Goal: Transaction & Acquisition: Purchase product/service

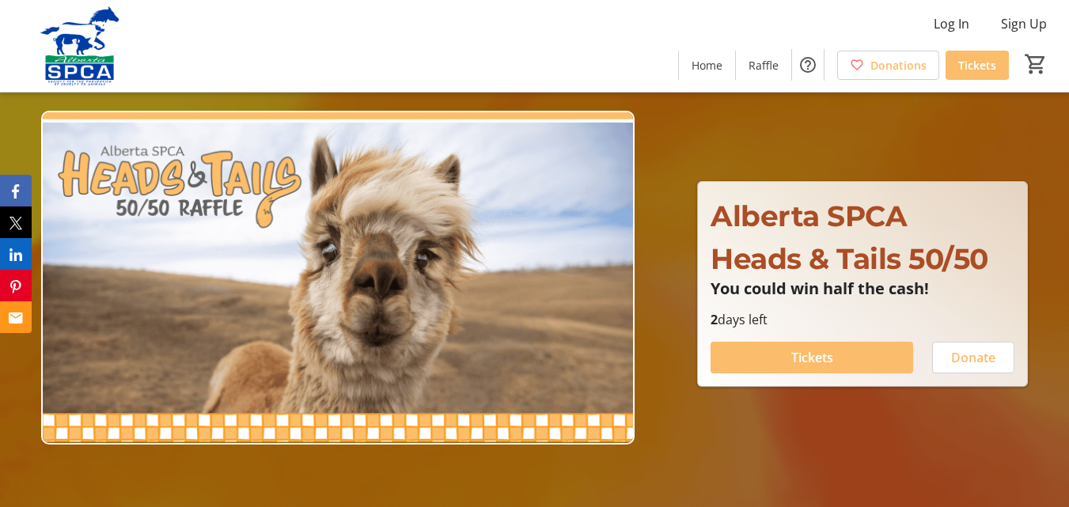
scroll to position [79, 0]
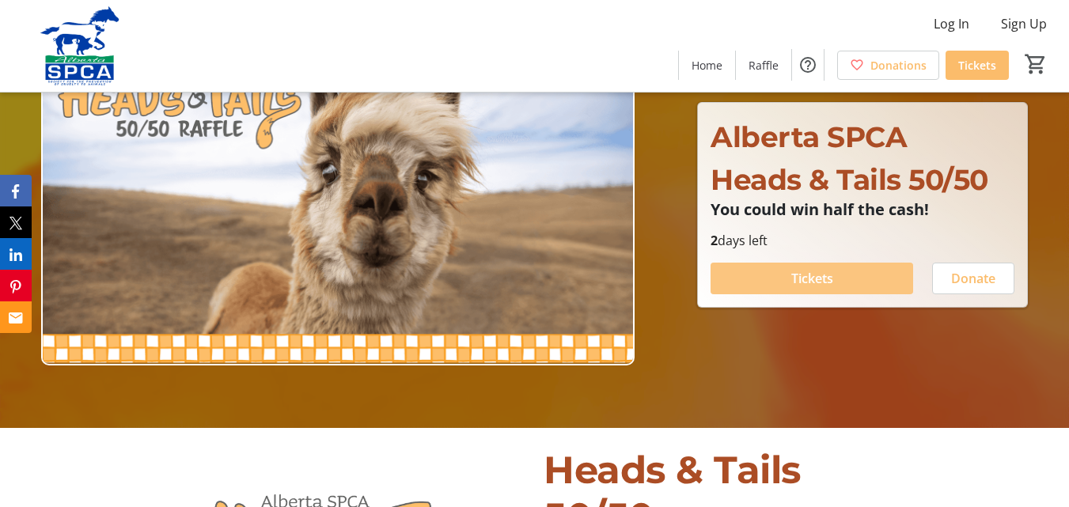
click at [798, 278] on span "Tickets" at bounding box center [812, 278] width 42 height 19
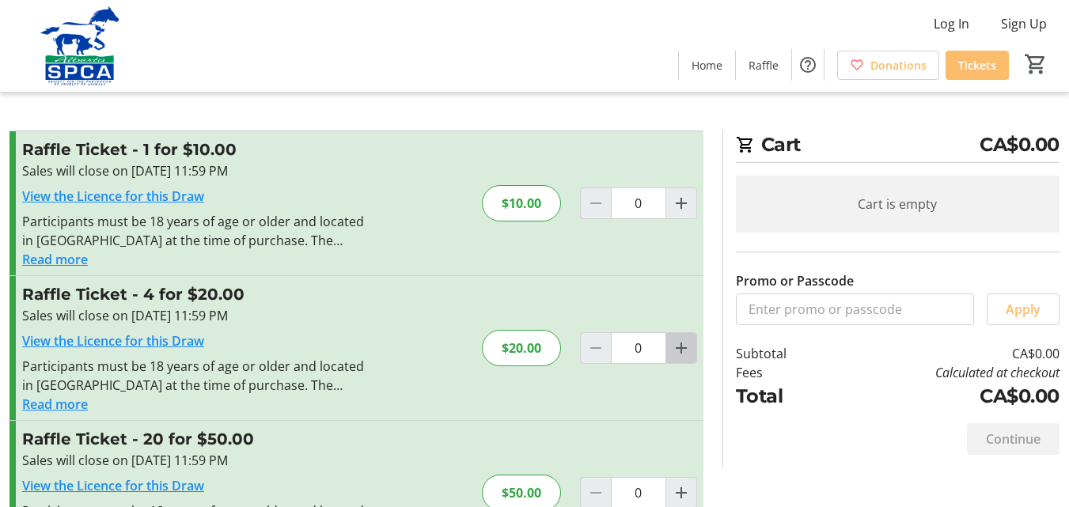
click at [687, 347] on mat-icon "Increment by one" at bounding box center [681, 348] width 19 height 19
type input "1"
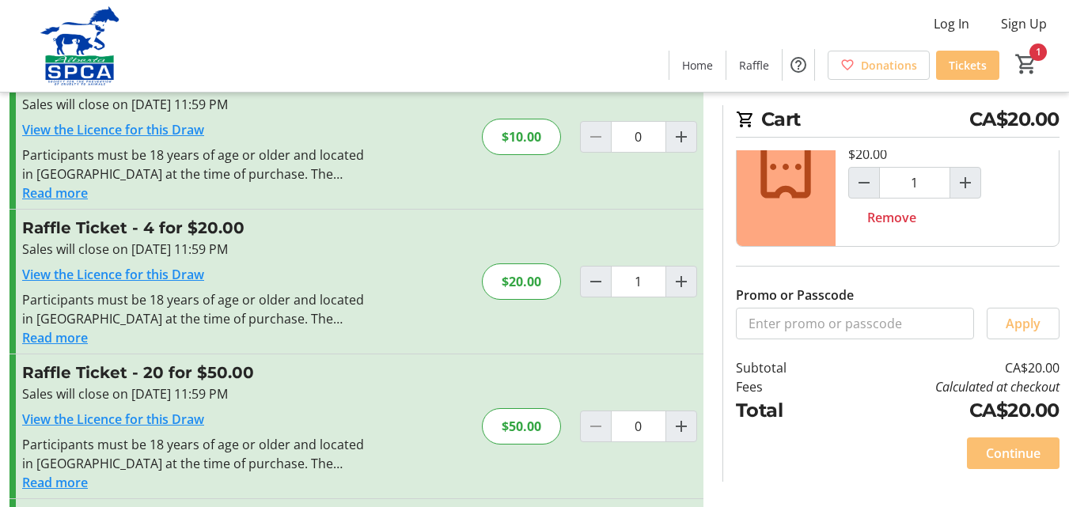
scroll to position [222, 0]
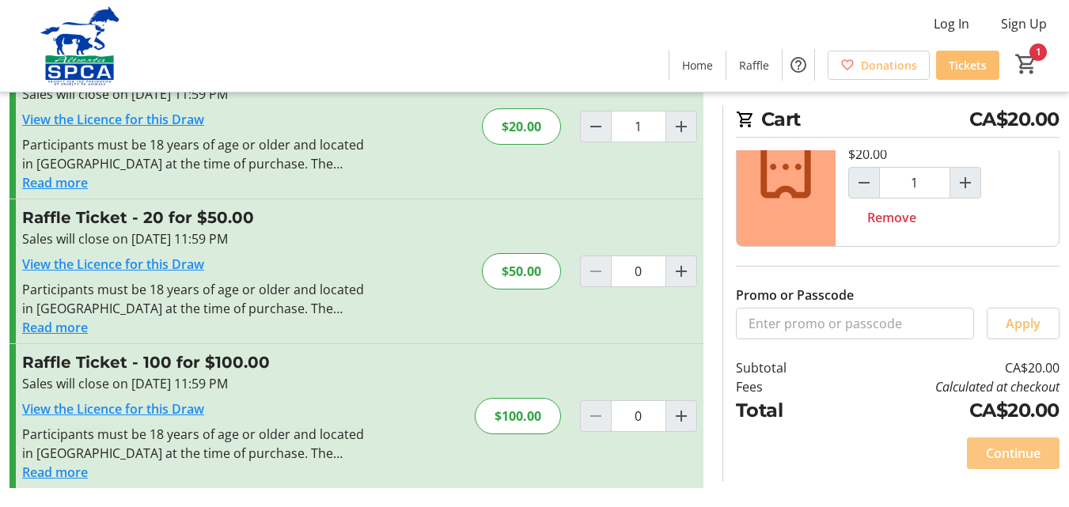
click at [1038, 451] on span "Continue" at bounding box center [1013, 453] width 55 height 19
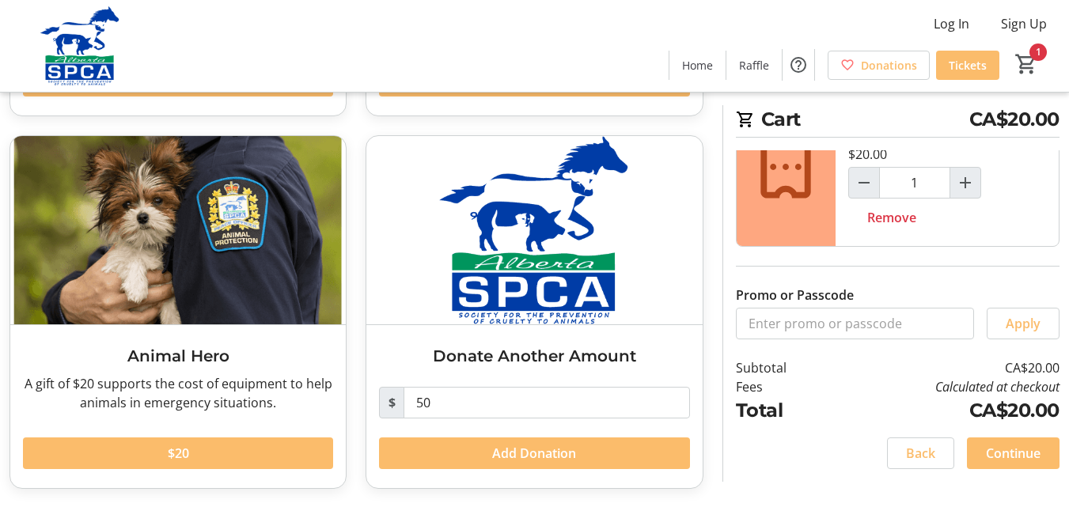
scroll to position [411, 0]
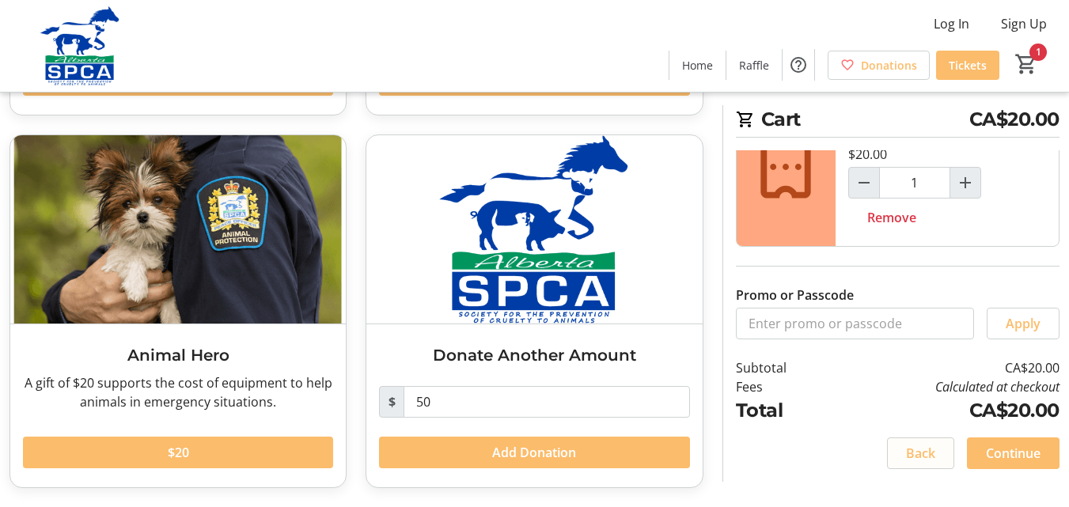
click at [925, 454] on span "Back" at bounding box center [920, 453] width 29 height 19
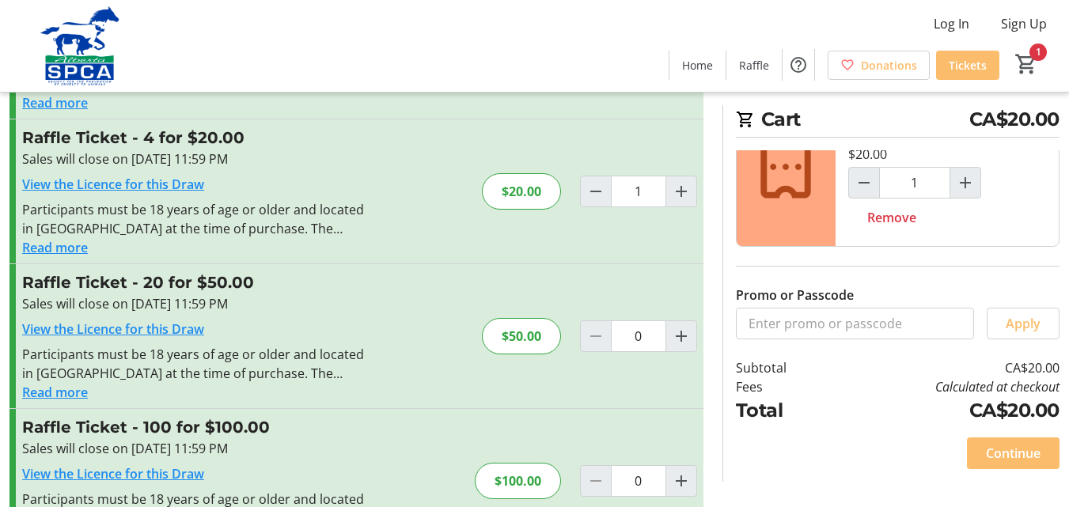
scroll to position [158, 0]
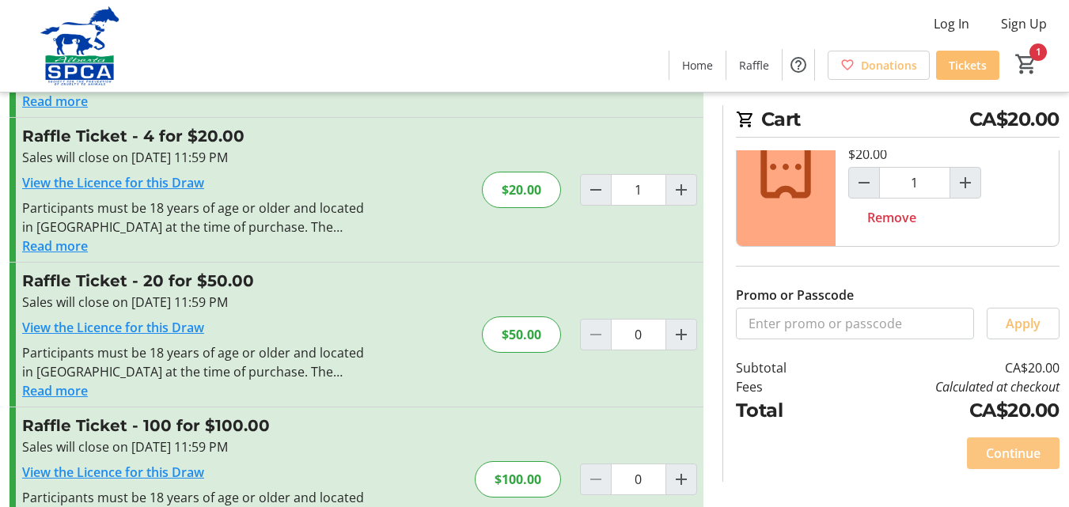
click at [1008, 455] on span "Continue" at bounding box center [1013, 453] width 55 height 19
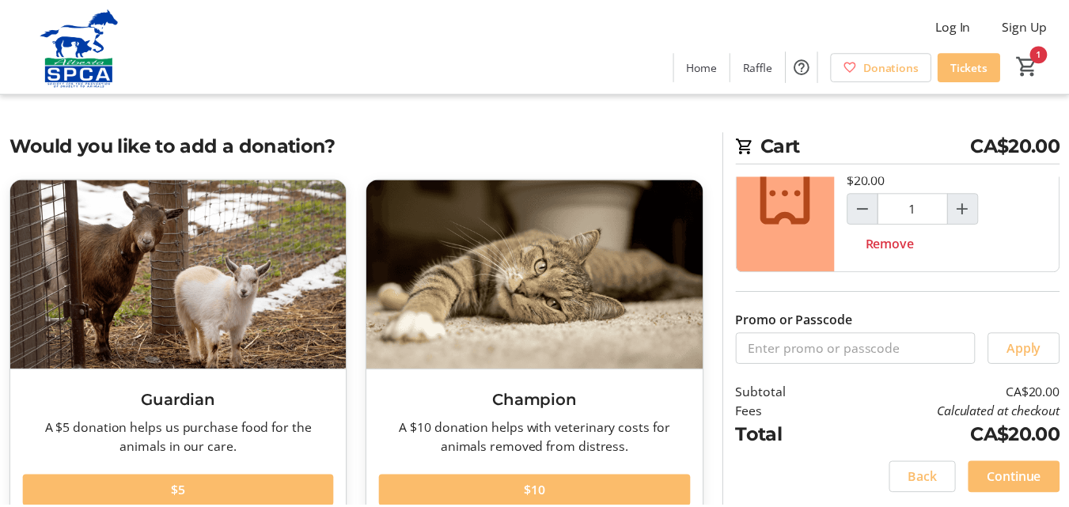
scroll to position [158, 0]
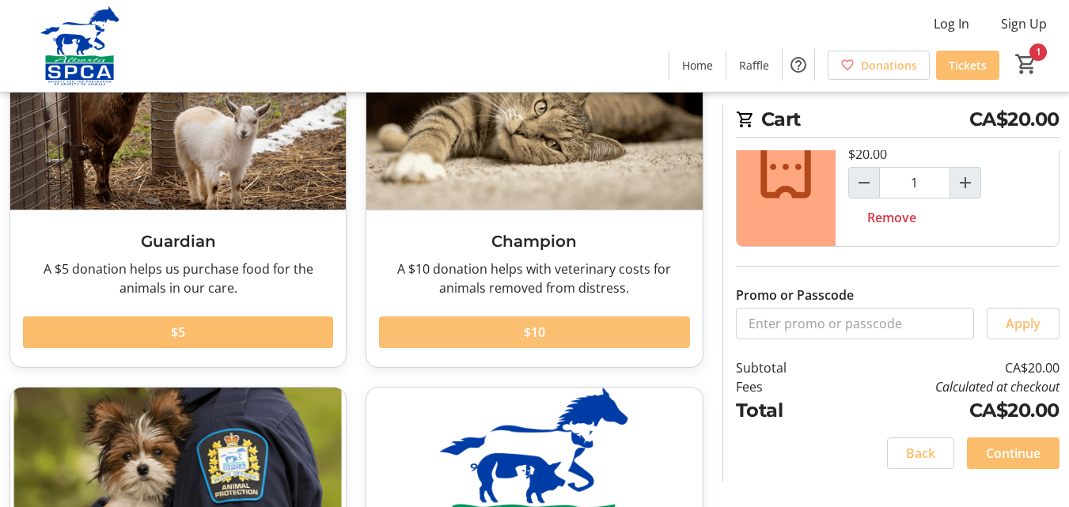
click at [616, 347] on span at bounding box center [534, 332] width 310 height 38
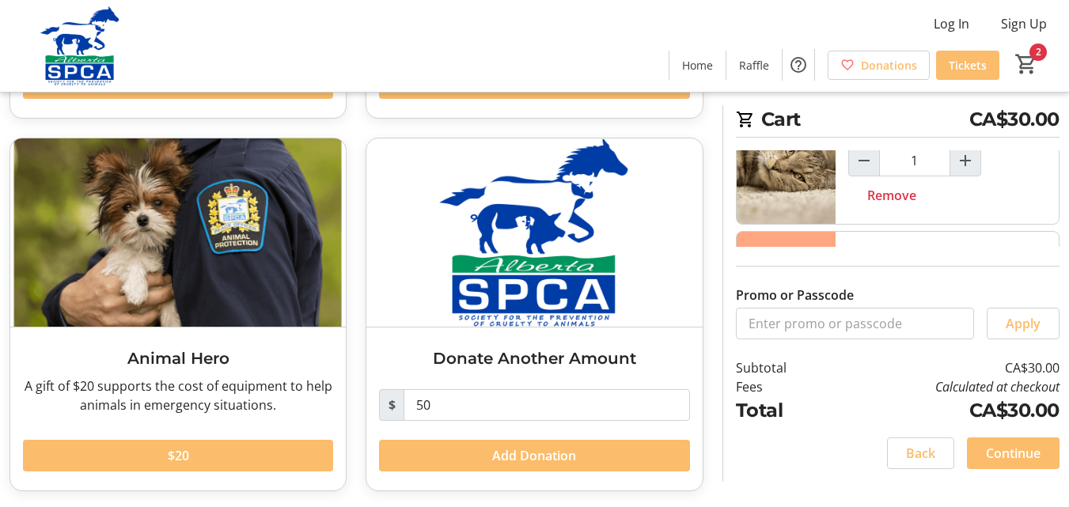
scroll to position [411, 0]
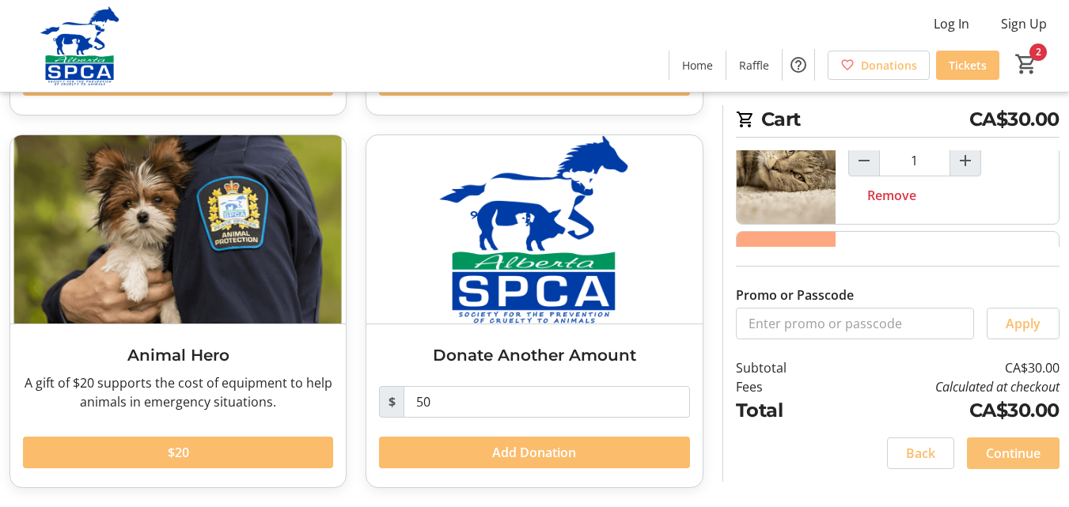
click at [1038, 457] on span "Continue" at bounding box center [1013, 453] width 55 height 19
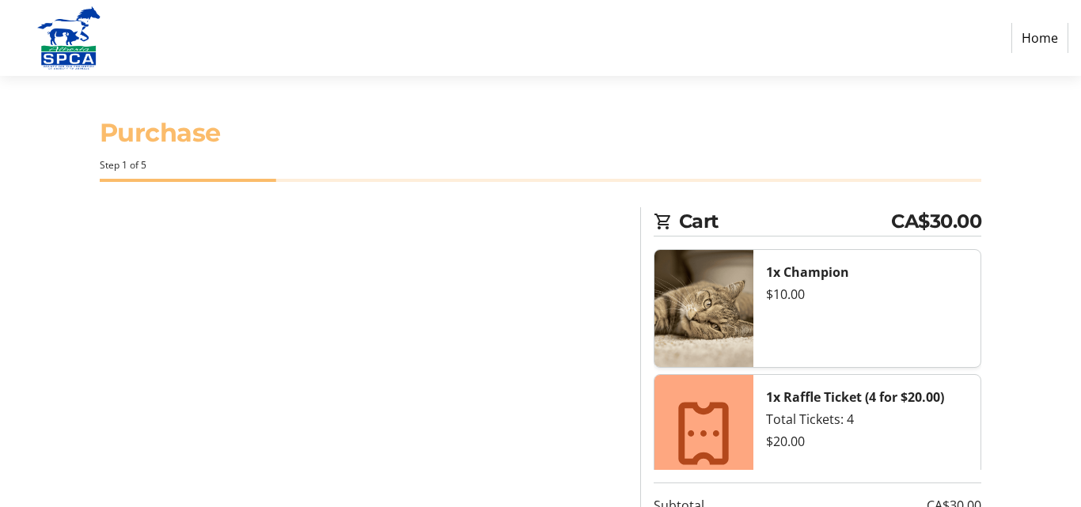
select select "CA"
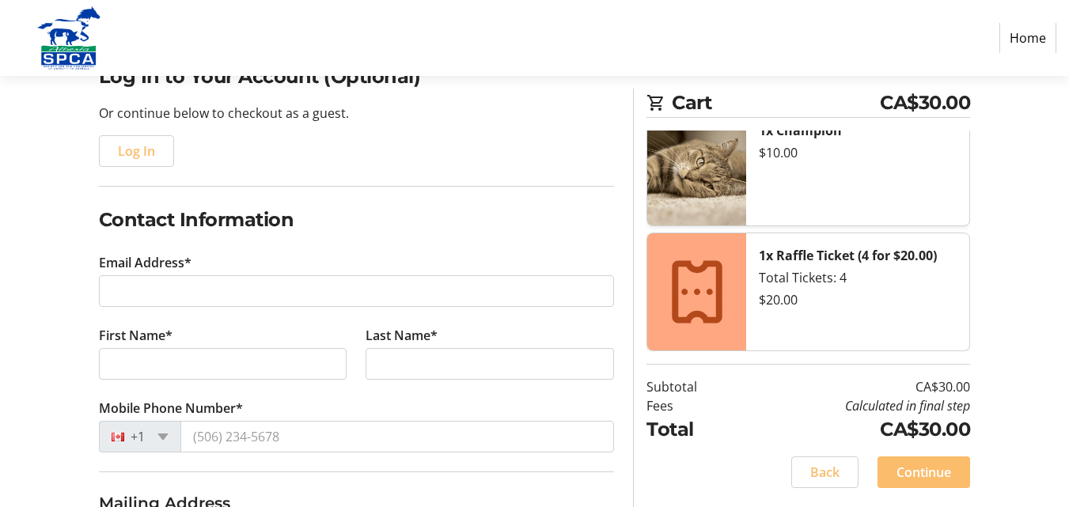
scroll to position [237, 0]
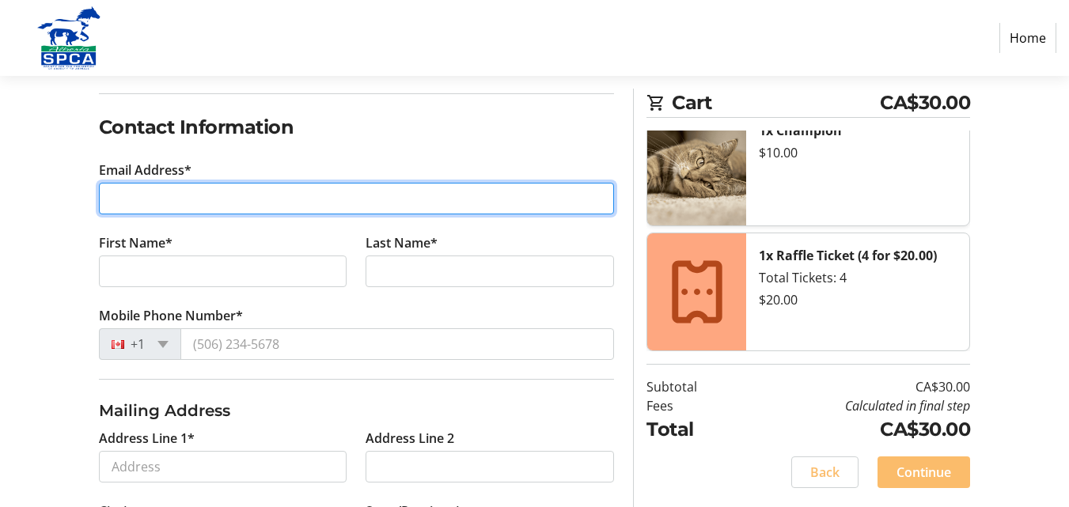
click at [313, 200] on input "Email Address*" at bounding box center [357, 199] width 516 height 32
type input "shauna_h@telusplanet.net"
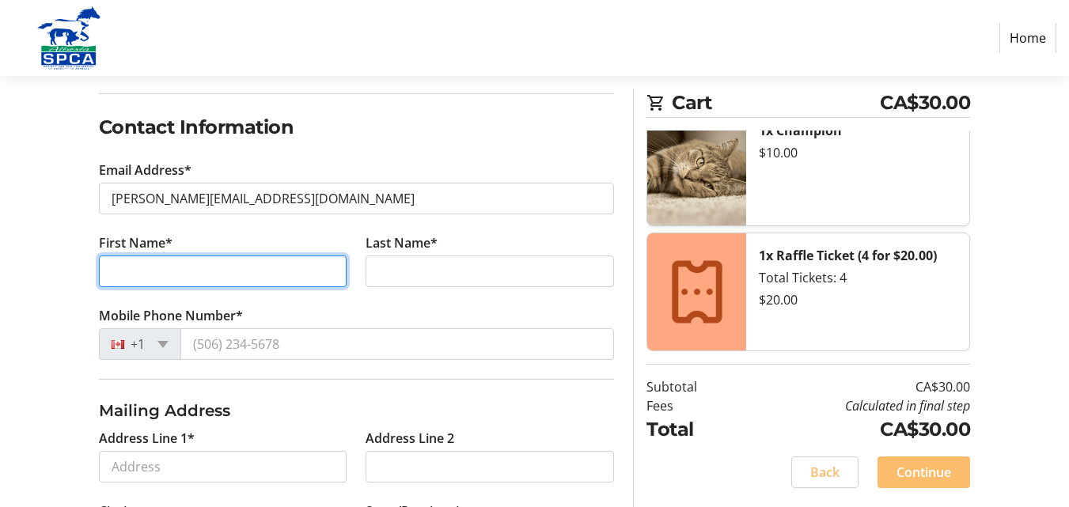
click at [272, 271] on input "First Name*" at bounding box center [223, 272] width 249 height 32
type input "Shauna"
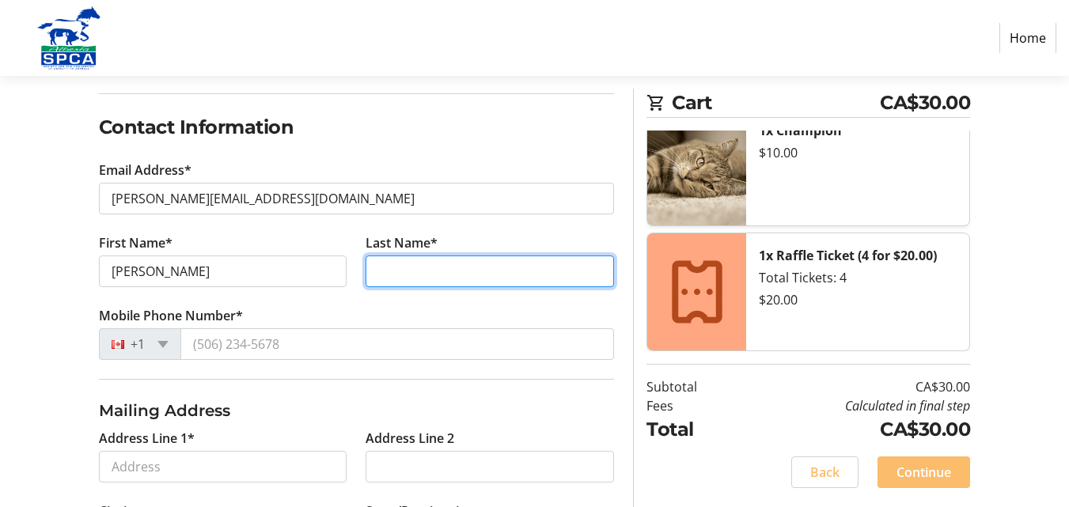
click at [489, 264] on input "Last Name*" at bounding box center [490, 272] width 249 height 32
type input "Witiuk-Seip"
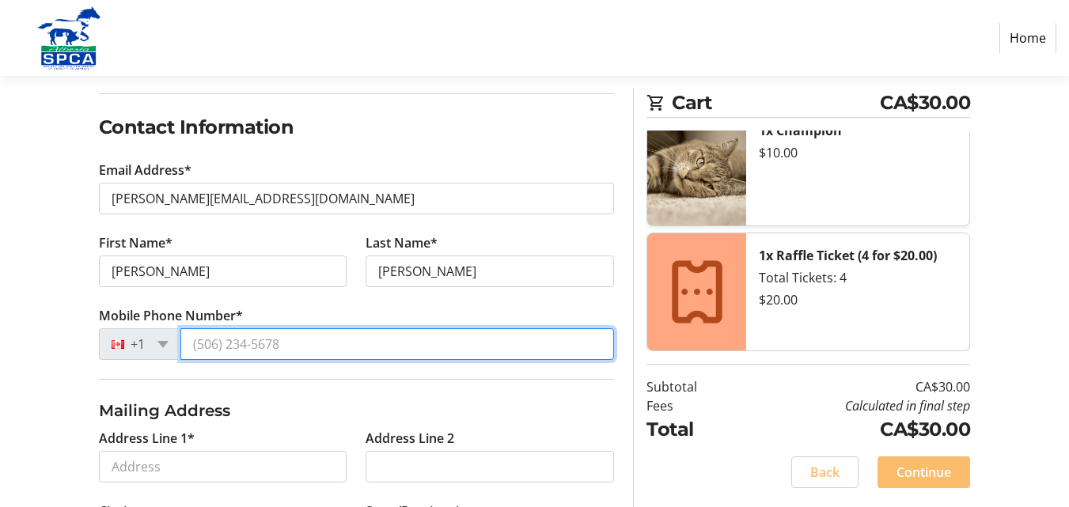
click at [415, 340] on input "Mobile Phone Number*" at bounding box center [397, 344] width 435 height 32
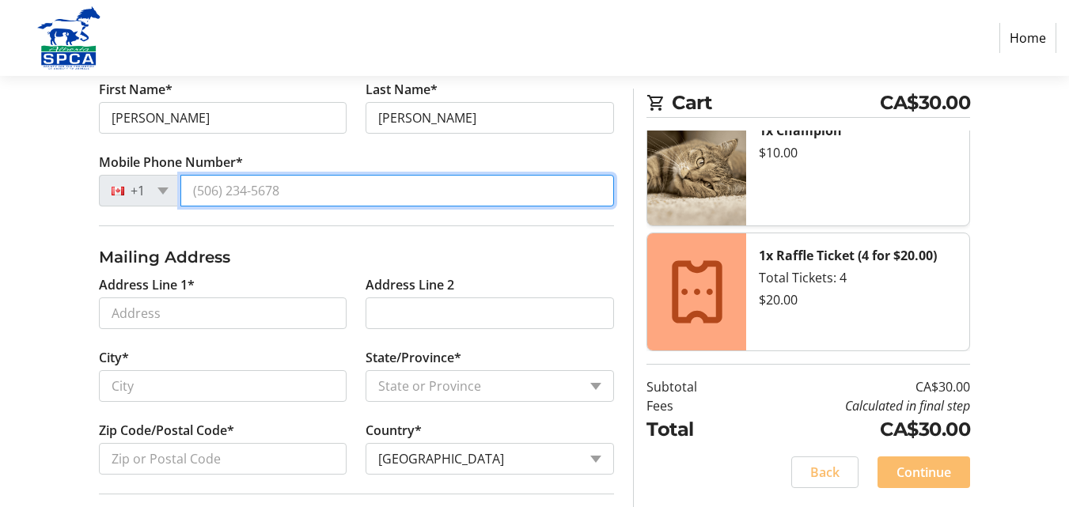
scroll to position [396, 0]
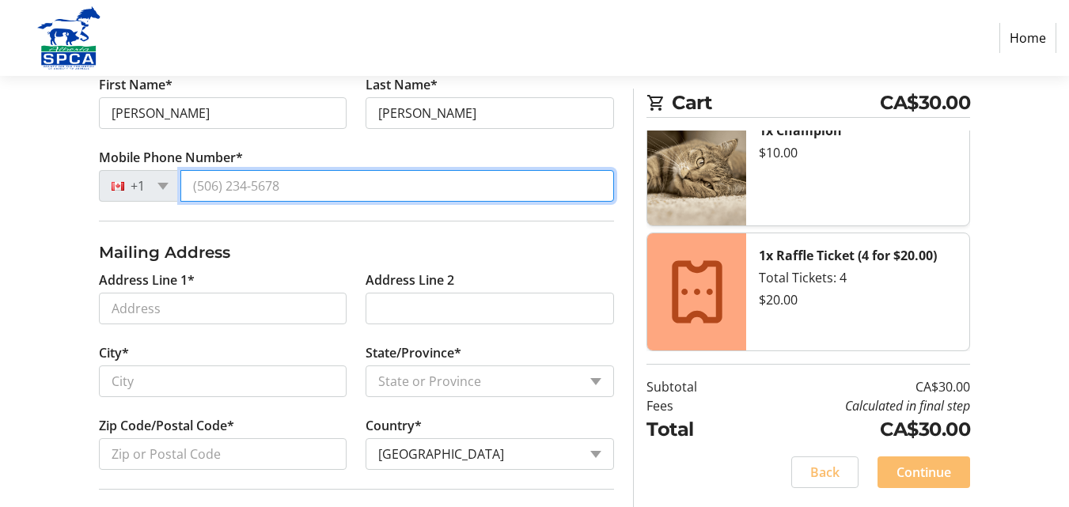
click at [299, 189] on input "Mobile Phone Number*" at bounding box center [397, 186] width 435 height 32
click at [293, 186] on input "Mobile Phone Number*" at bounding box center [397, 186] width 435 height 32
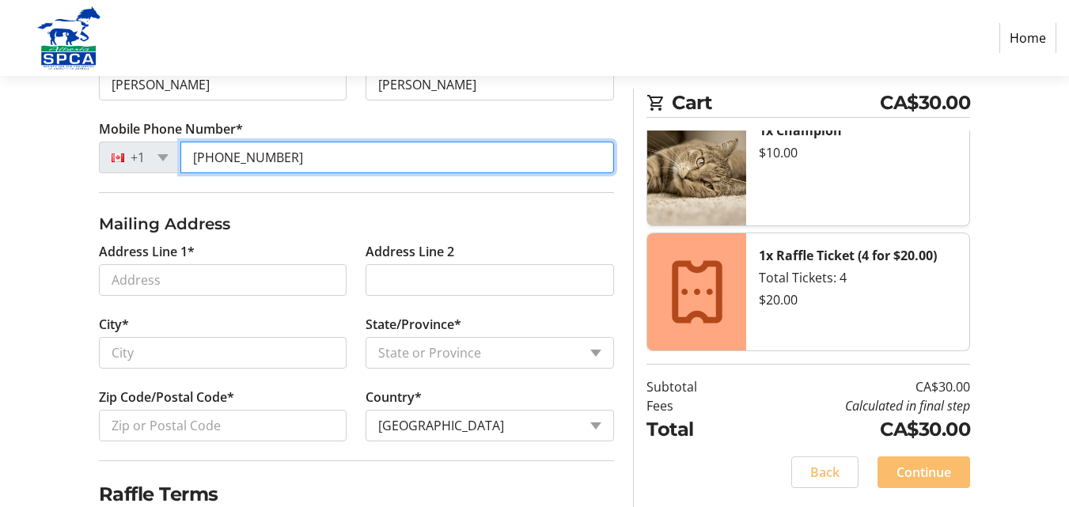
scroll to position [475, 0]
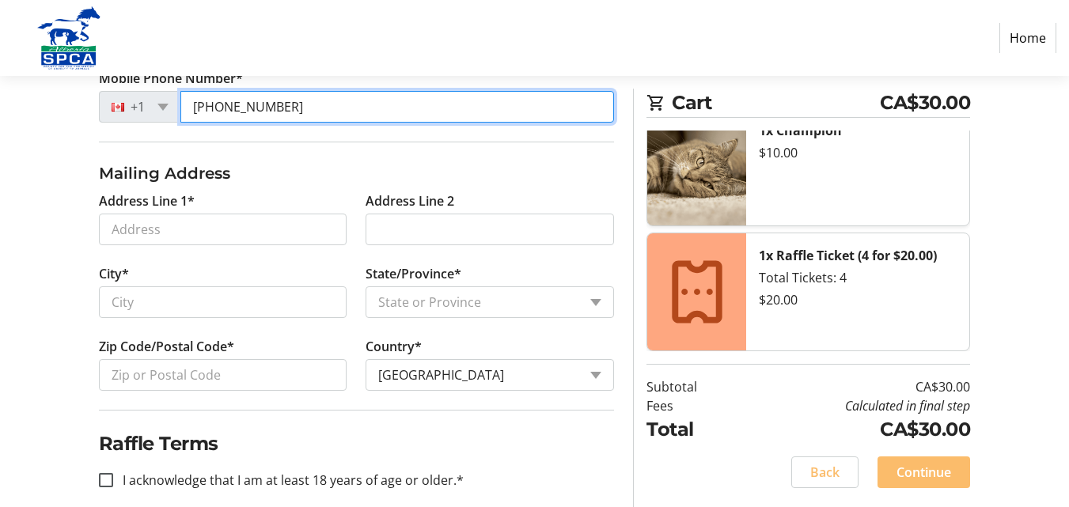
type input "(780) 910-8387"
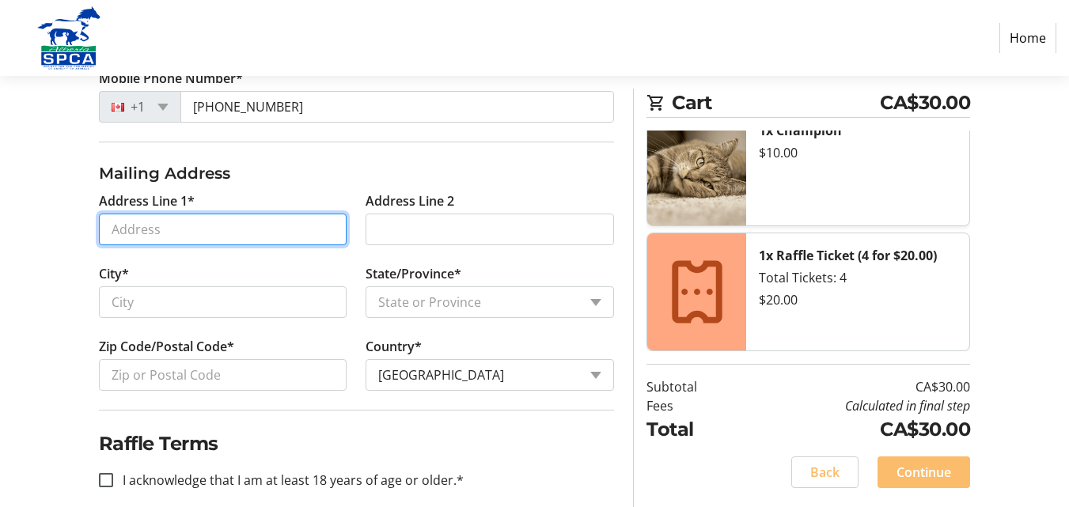
click at [251, 226] on input "Address Line 1*" at bounding box center [223, 230] width 249 height 32
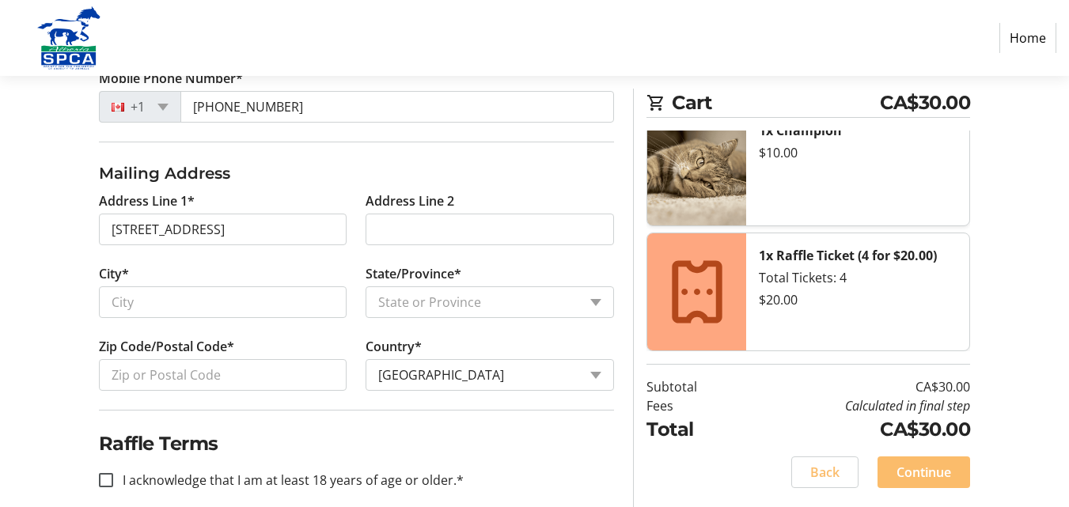
type input "10241 163 Street Northwest"
type input "Edmonton"
select select "AB"
type input "T5P 3N7"
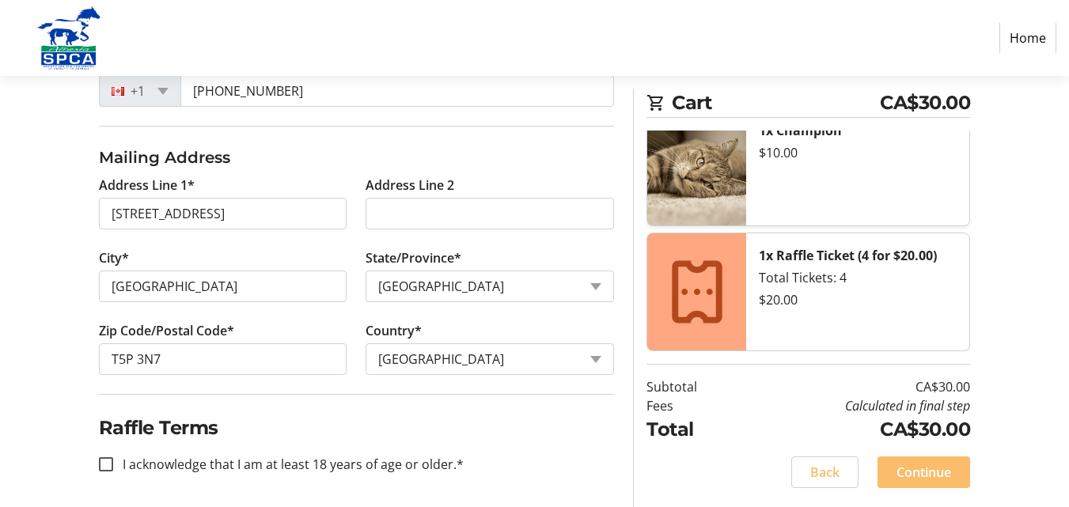
scroll to position [495, 0]
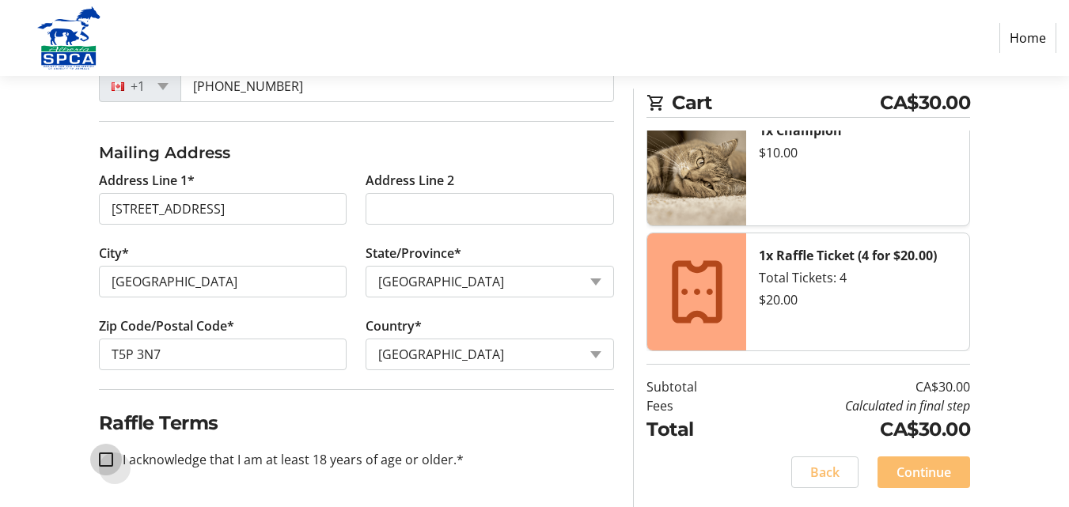
drag, startPoint x: 101, startPoint y: 461, endPoint x: 227, endPoint y: 453, distance: 126.1
click at [108, 461] on input "I acknowledge that I am at least 18 years of age or older.*" at bounding box center [106, 460] width 14 height 14
checkbox input "true"
click at [942, 473] on span "Continue" at bounding box center [924, 472] width 55 height 19
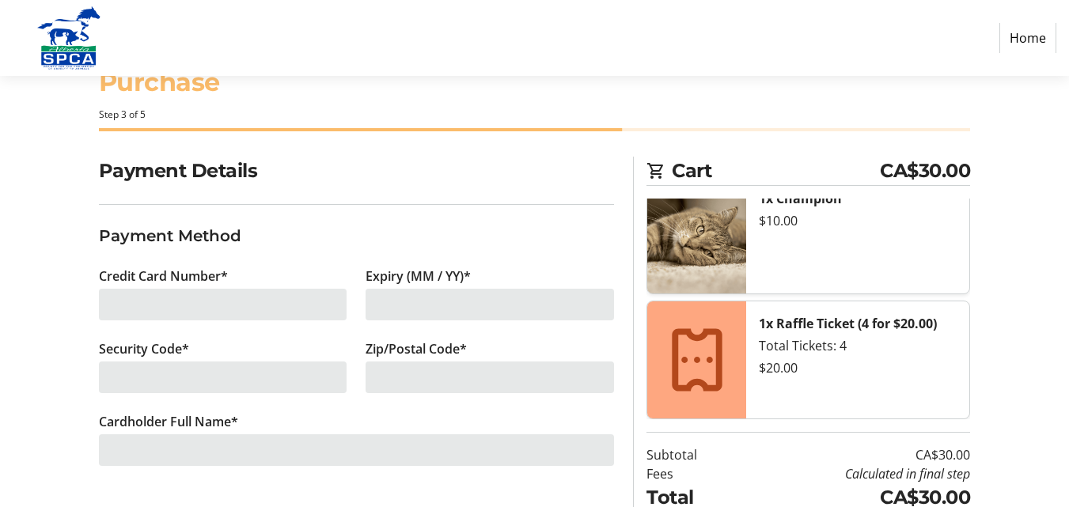
scroll to position [79, 0]
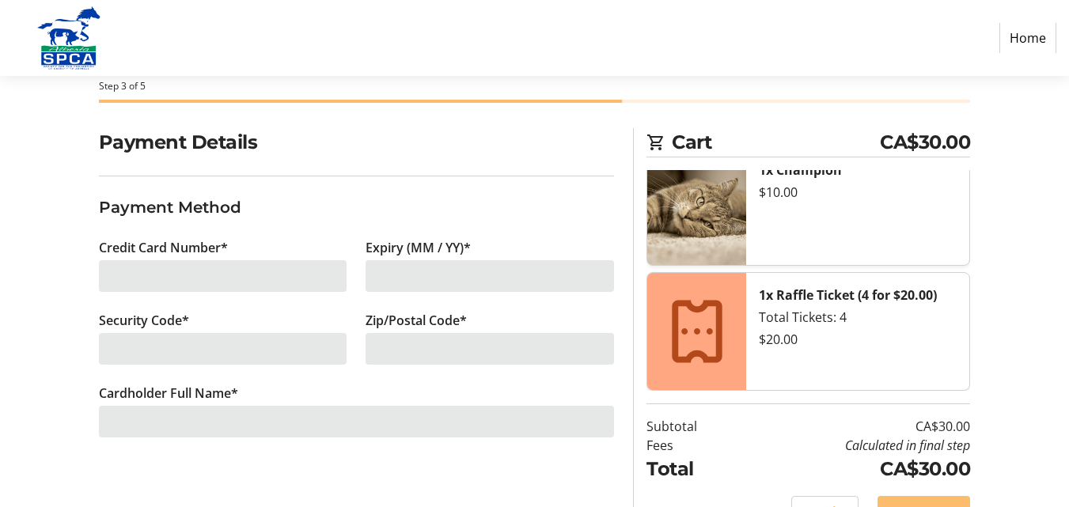
click at [221, 275] on div at bounding box center [223, 276] width 249 height 32
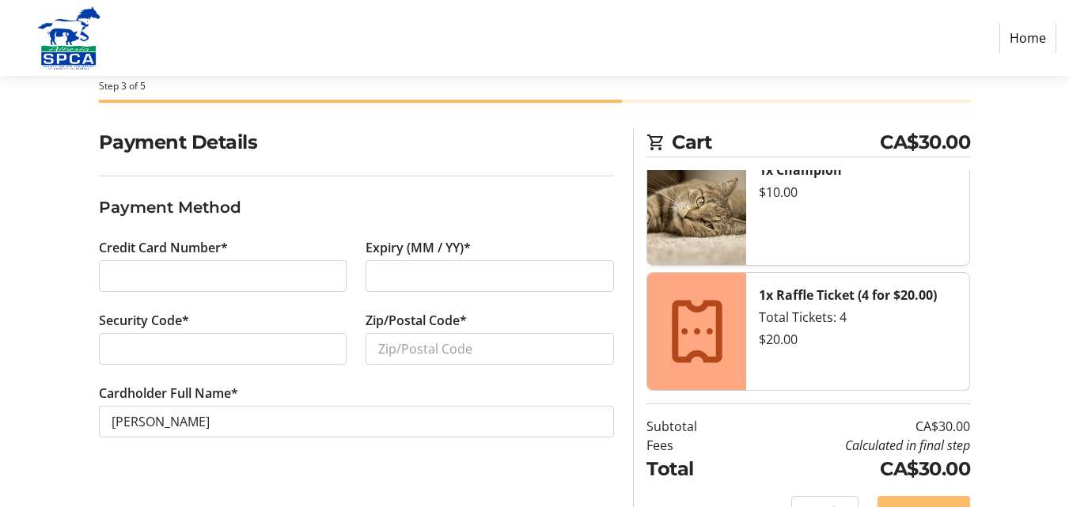
click at [63, 321] on div "Payment Details Payment Method Credit Card Number* Expiry (MM / YY)* Security C…" at bounding box center [534, 337] width 1069 height 419
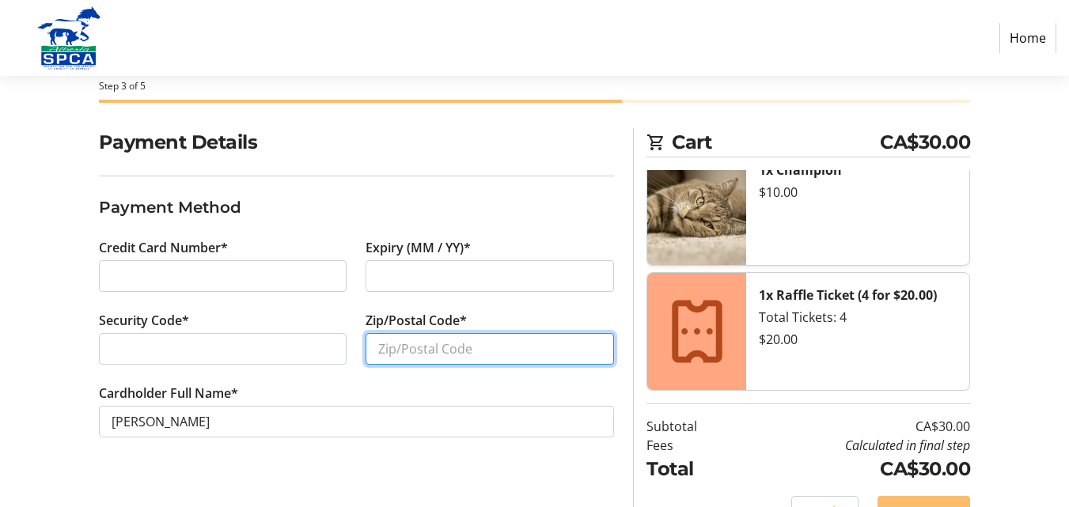
click at [411, 359] on input "Zip/Postal Code*" at bounding box center [490, 349] width 249 height 32
type input "T5P 3N7"
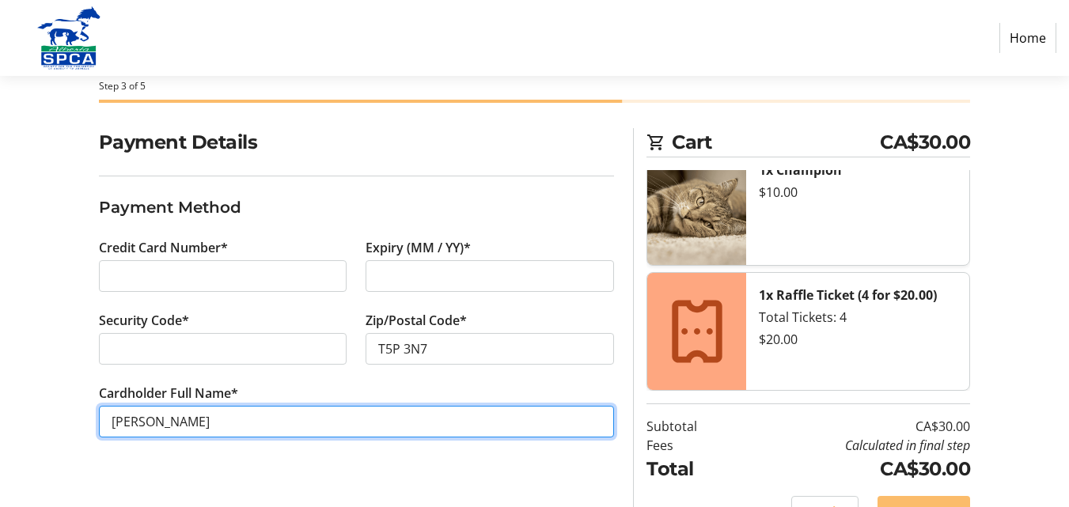
click at [391, 414] on input "Shauna Witiuk-Seip" at bounding box center [357, 422] width 516 height 32
drag, startPoint x: 391, startPoint y: 414, endPoint x: 120, endPoint y: 409, distance: 271.5
click at [120, 409] on input "Shauna Witiuk-Seip" at bounding box center [357, 422] width 516 height 32
type input "S"
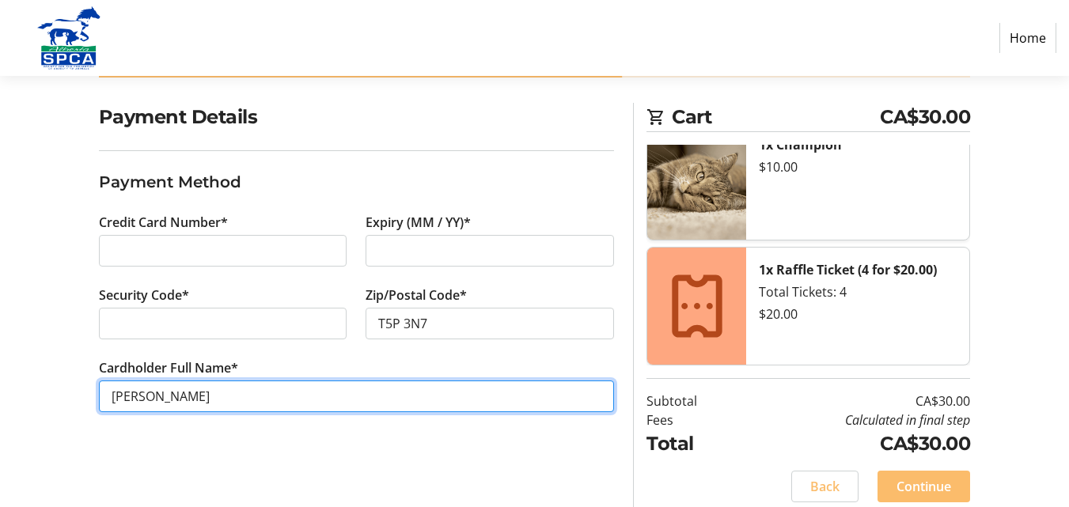
scroll to position [119, 0]
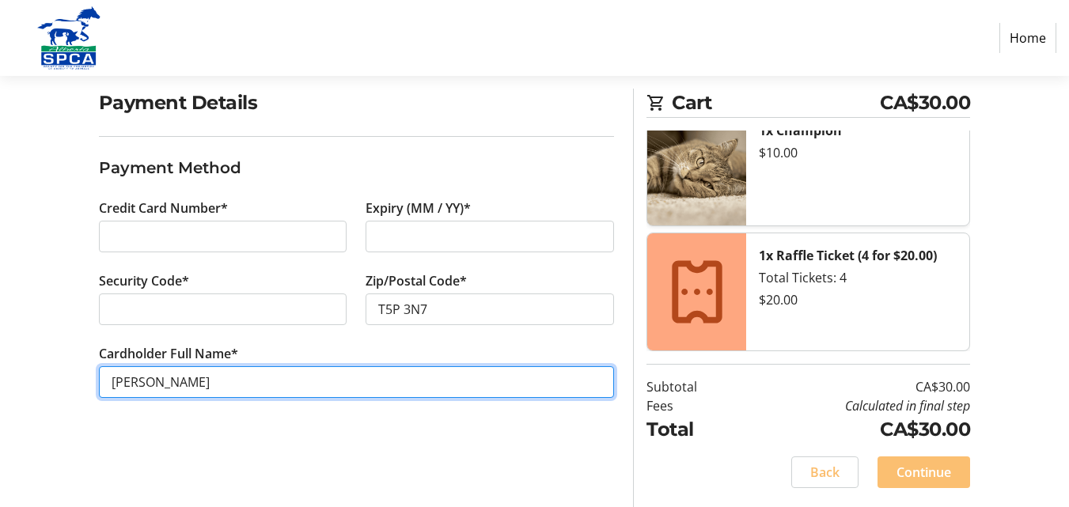
type input "Thomas E Seip"
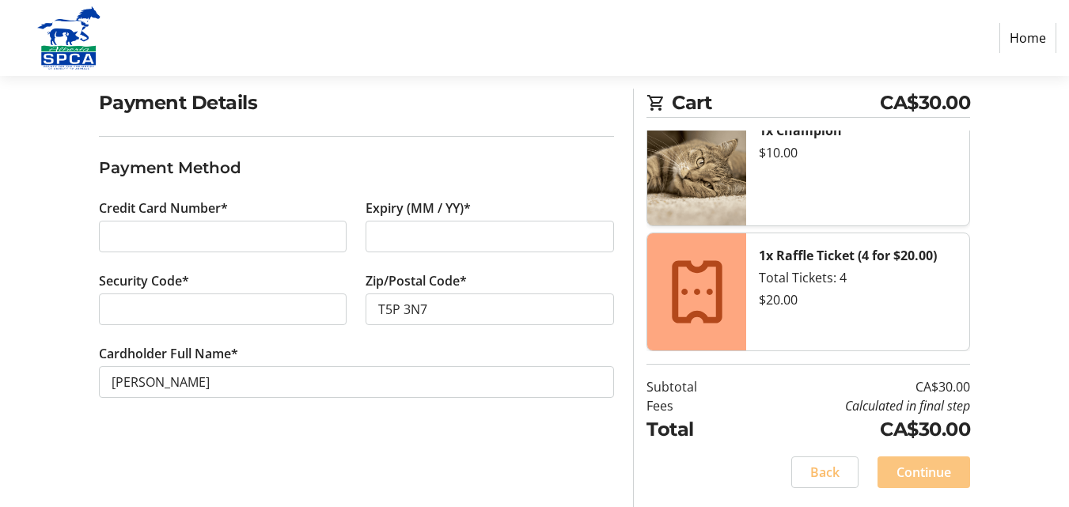
click at [950, 477] on span "Continue" at bounding box center [924, 472] width 55 height 19
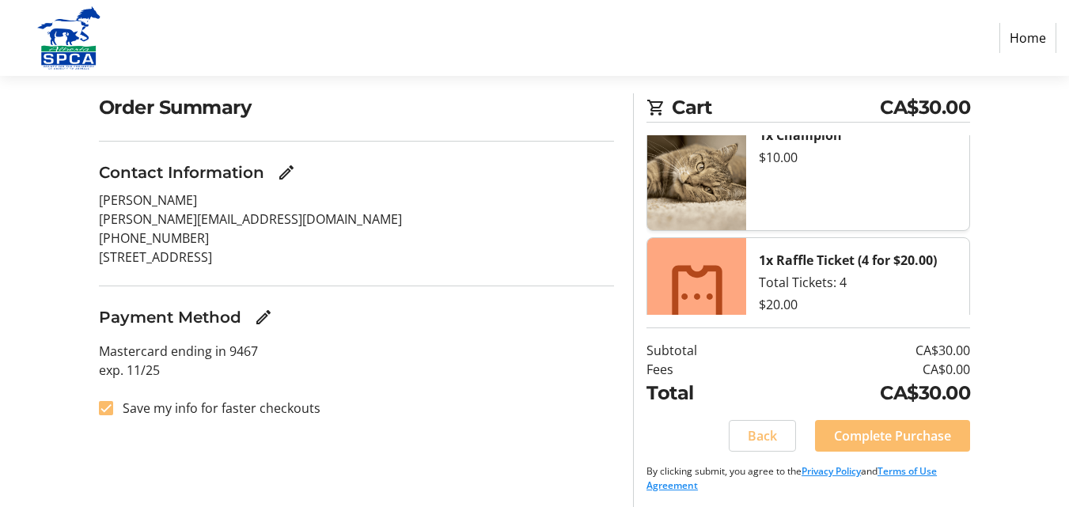
scroll to position [119, 0]
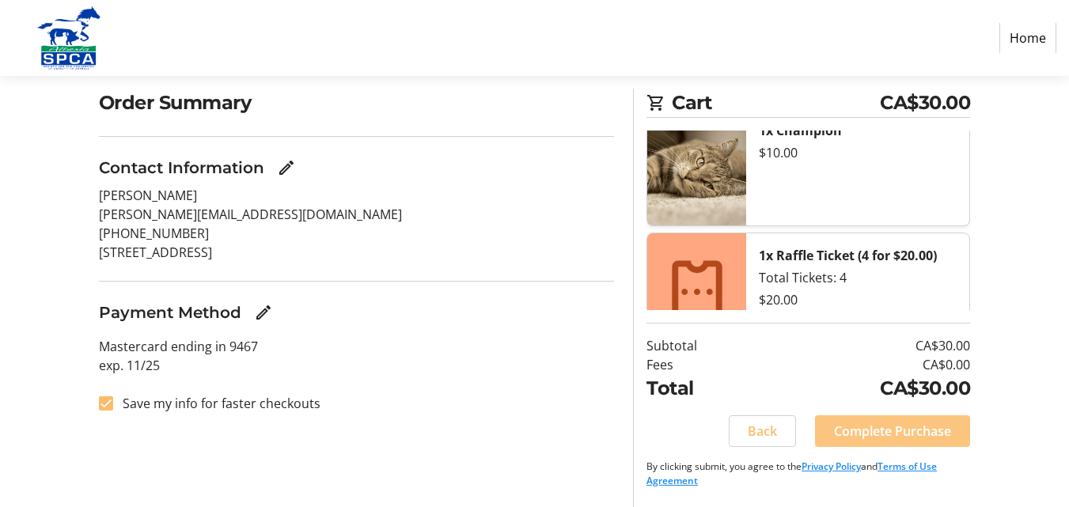
click at [923, 439] on span "Complete Purchase" at bounding box center [892, 431] width 117 height 19
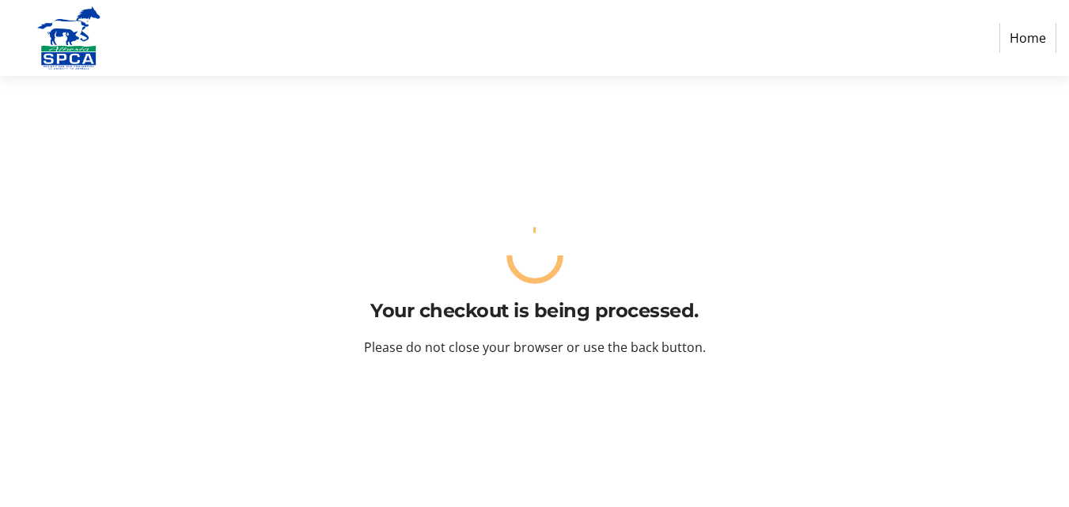
scroll to position [0, 0]
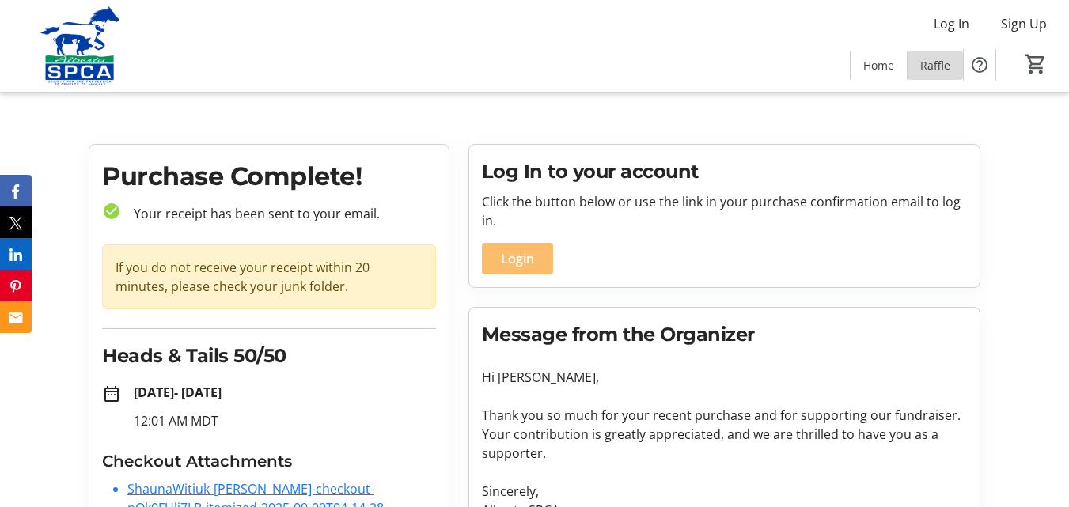
click at [945, 70] on span "Raffle" at bounding box center [936, 65] width 30 height 17
